Goal: Task Accomplishment & Management: Complete application form

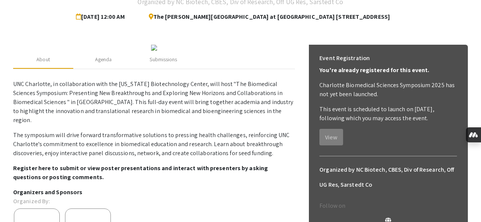
scroll to position [74, 0]
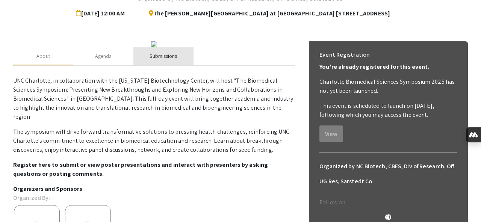
click at [166, 60] on div "Submissions" at bounding box center [163, 56] width 27 height 8
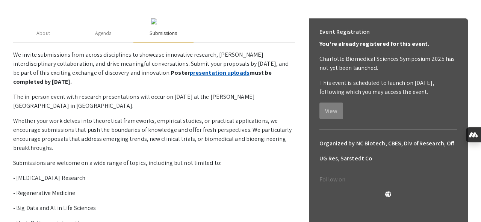
scroll to position [93, 0]
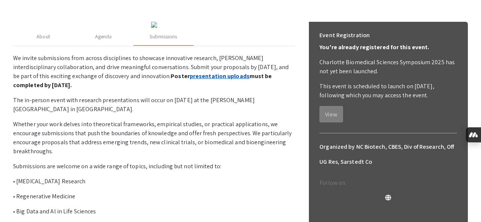
click at [190, 80] on link "presentation uploads" at bounding box center [220, 76] width 60 height 8
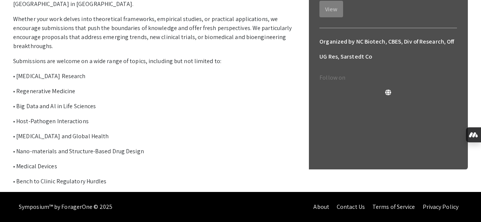
scroll to position [205, 0]
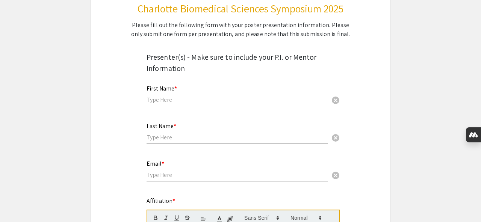
scroll to position [101, 0]
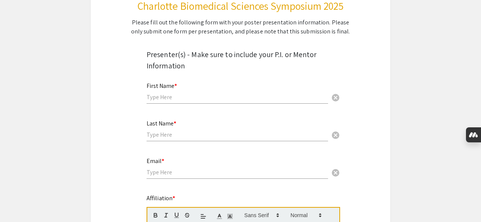
click at [183, 99] on input "text" at bounding box center [238, 97] width 182 height 8
type input "[PERSON_NAME]"
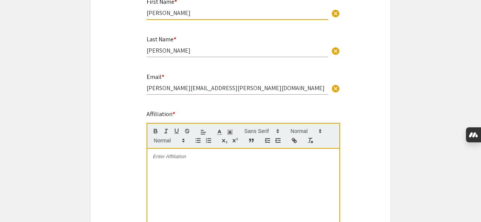
scroll to position [186, 0]
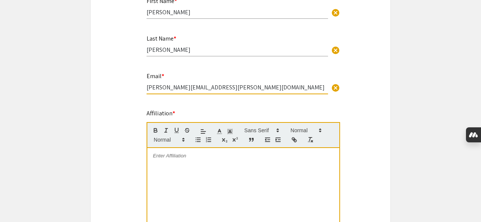
click at [220, 89] on input "[PERSON_NAME][EMAIL_ADDRESS][PERSON_NAME][DOMAIN_NAME]" at bounding box center [238, 87] width 182 height 8
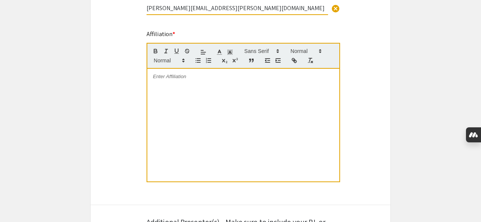
scroll to position [267, 0]
type input "[PERSON_NAME][EMAIL_ADDRESS][PERSON_NAME][DOMAIN_NAME]"
click at [216, 112] on div at bounding box center [243, 124] width 192 height 113
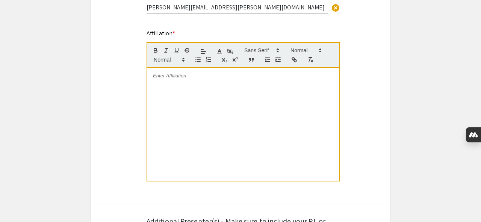
scroll to position [0, 0]
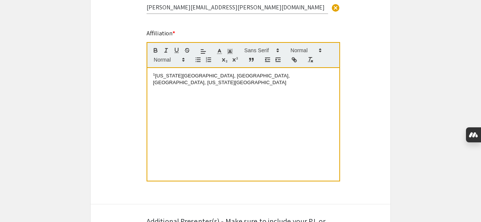
click at [156, 76] on span "Virginia Tech-Wake Forest University School of Biomedical Engineering and Scien…" at bounding box center [222, 79] width 138 height 12
click at [242, 115] on div "Virginia Tech-Wake Forest University School of Biomedical Engineering and Scien…" at bounding box center [243, 124] width 192 height 113
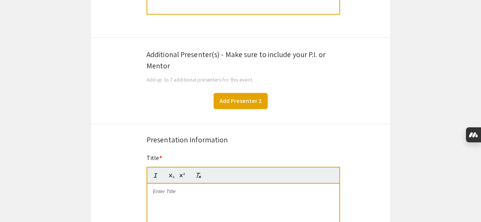
click at [239, 101] on button "Add Presenter 2" at bounding box center [241, 101] width 54 height 16
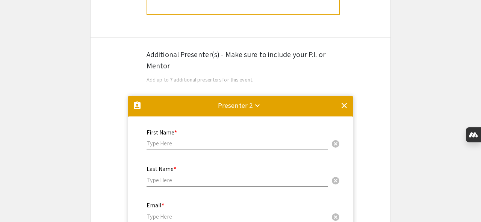
scroll to position [530, 0]
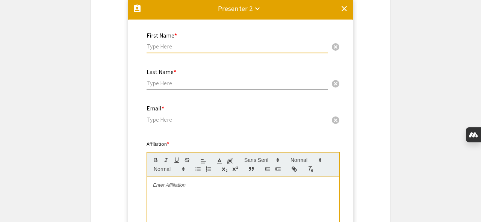
click at [161, 48] on input "text" at bounding box center [238, 46] width 182 height 8
type input "Adam"
click at [158, 85] on input "text" at bounding box center [238, 83] width 182 height 8
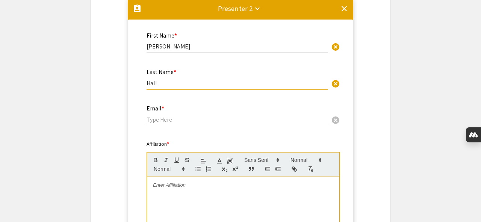
type input "Hall"
click at [168, 122] on input "email" at bounding box center [238, 120] width 182 height 8
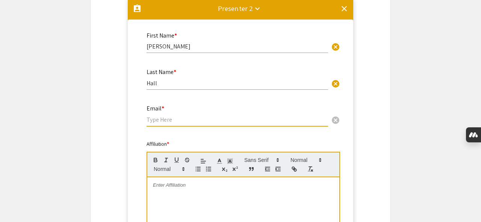
click at [178, 120] on input "email" at bounding box center [238, 120] width 182 height 8
paste input "Adam.Hall@advocatehealth.org"
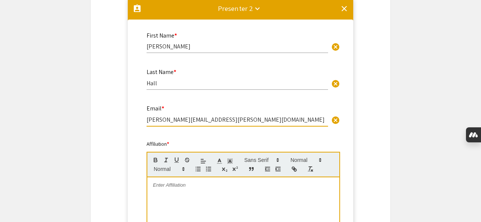
type input "Adam.Hall@advocatehealth.org"
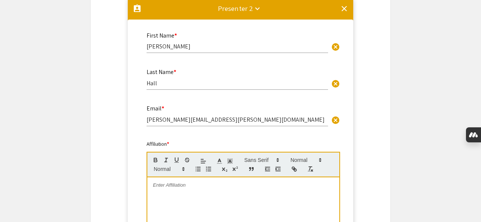
paste div
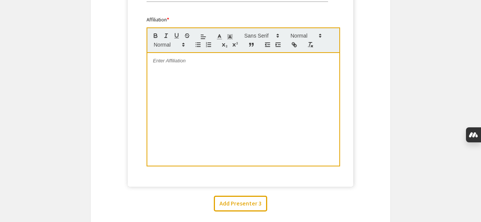
scroll to position [0, 0]
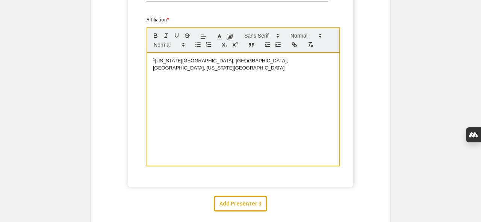
click at [194, 103] on div "1 Virginia Tech-Wake Forest University School of Biomedical Engineering and Sci…" at bounding box center [243, 109] width 192 height 113
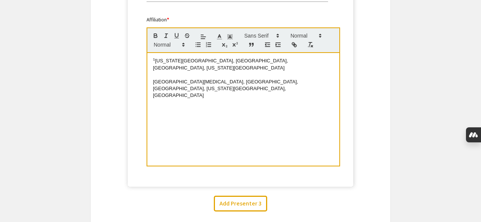
click at [155, 61] on span "Virginia Tech-Wake Forest University School of Biomedical Engineering and Scien…" at bounding box center [221, 64] width 136 height 12
click at [357, 120] on mat-accordion "assignment_ind Presenter 2 keyboard_arrow_down clear First Name * Adam cancel T…" at bounding box center [241, 34] width 300 height 324
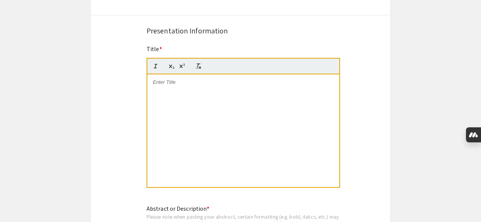
scroll to position [867, 0]
click at [188, 118] on div at bounding box center [243, 130] width 192 height 113
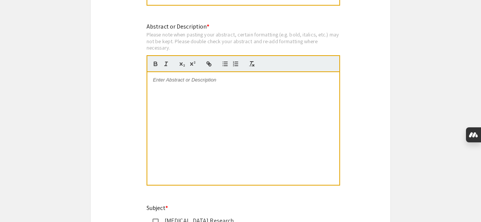
scroll to position [1052, 0]
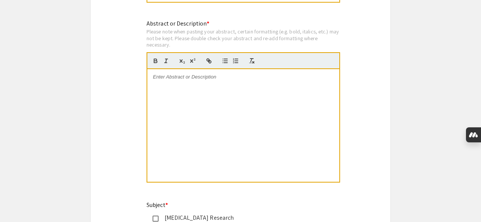
click at [212, 120] on div at bounding box center [243, 125] width 192 height 113
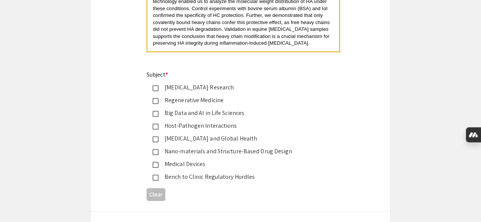
scroll to position [1189, 0]
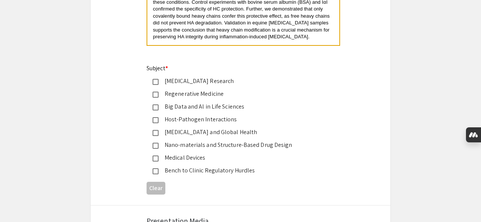
click at [156, 83] on mat-pseudo-checkbox at bounding box center [156, 82] width 6 height 6
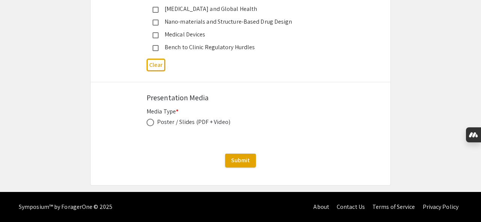
scroll to position [1314, 0]
click at [151, 123] on span at bounding box center [151, 123] width 8 height 8
click at [151, 123] on input "radio" at bounding box center [151, 123] width 8 height 8
radio input "true"
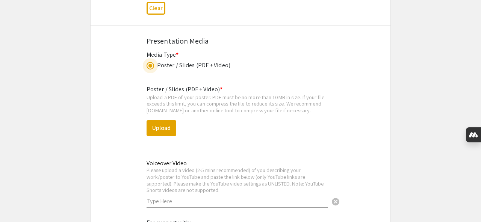
scroll to position [1377, 0]
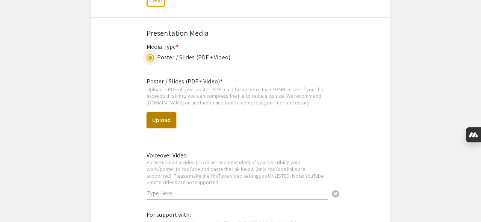
click at [157, 122] on button "Upload" at bounding box center [162, 120] width 30 height 16
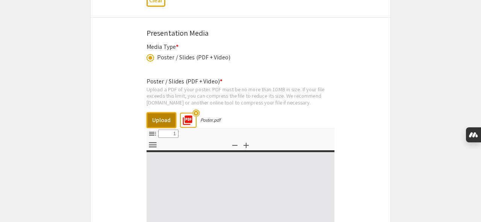
select select "custom"
type input "0"
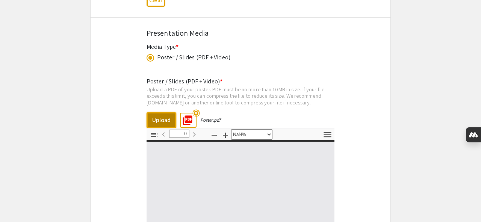
select select "auto"
type input "1"
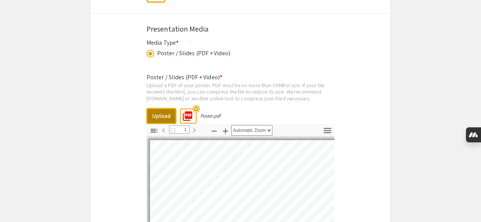
scroll to position [1385, 0]
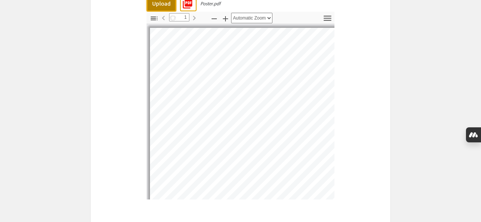
select select "auto"
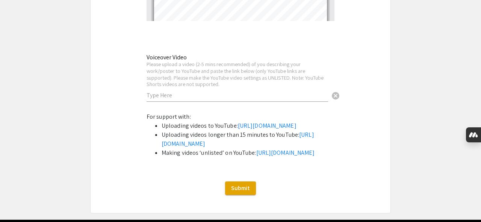
scroll to position [1669, 0]
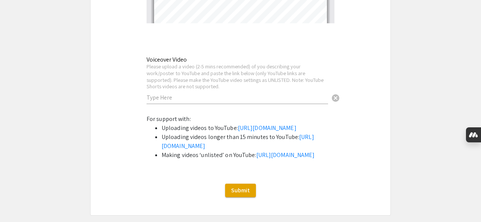
click at [185, 101] on input "text" at bounding box center [238, 98] width 182 height 8
paste input "https://youtu.be/e-Noo6ERUIg"
type input "https://youtu.be/e-Noo6ERUIg"
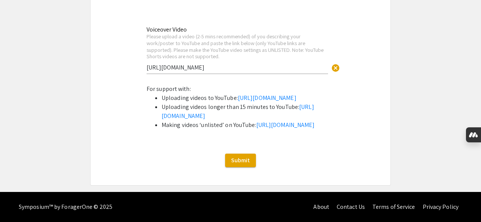
scroll to position [1747, 0]
click at [239, 161] on span "Submit" at bounding box center [240, 160] width 19 height 8
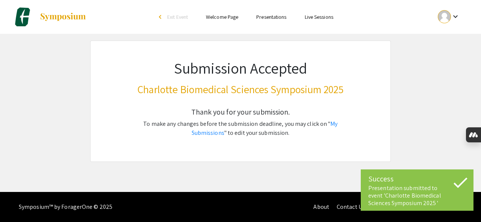
scroll to position [0, 0]
